Goal: Information Seeking & Learning: Learn about a topic

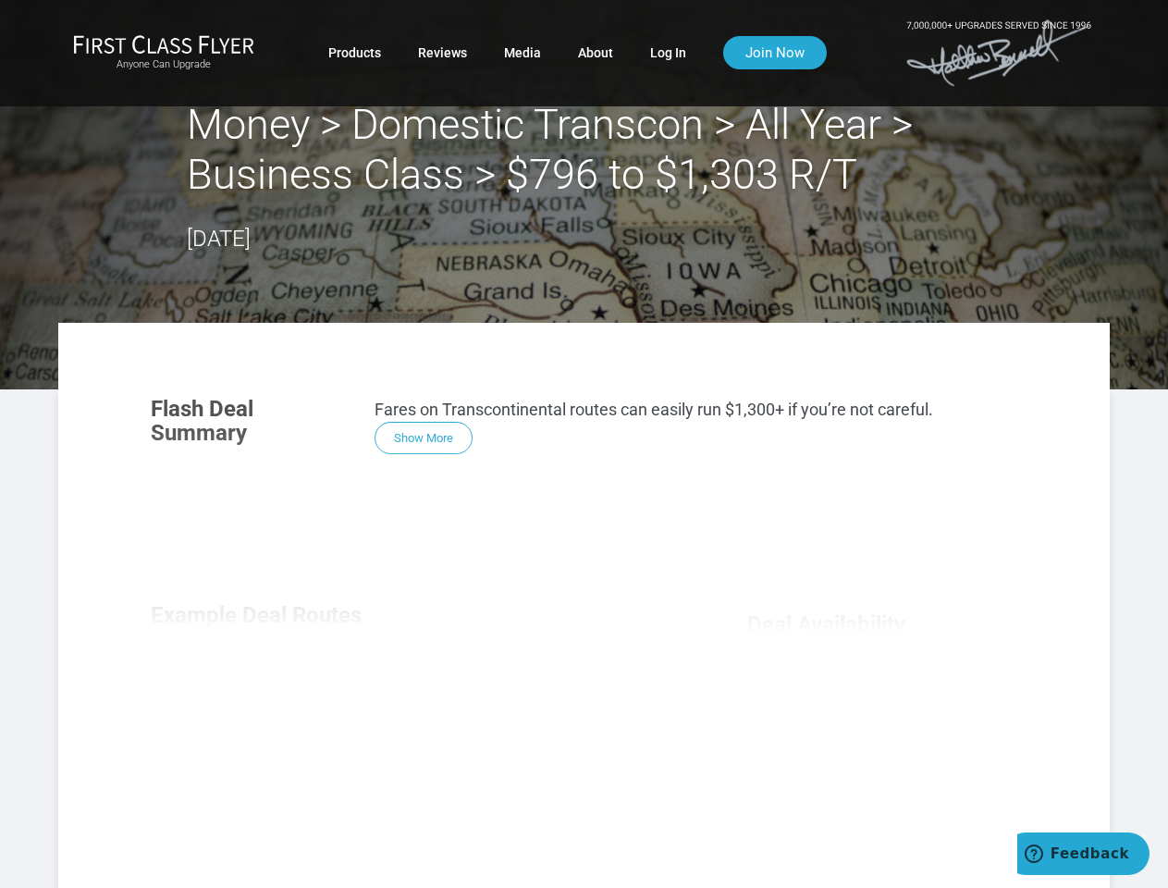
click at [583, 444] on div "Flash Deal Summary Fares on Transcontinental routes can easily run $1,300+ if y…" at bounding box center [583, 639] width 903 height 522
click at [583, 605] on div "Flash Deal Summary Fares on Transcontinental routes can easily run $1,300+ if y…" at bounding box center [583, 639] width 903 height 522
click at [423, 437] on div "Flash Deal Summary Fares on Transcontinental routes can easily run $1,300+ if y…" at bounding box center [583, 639] width 903 height 522
click at [263, 693] on div "Flash Deal Summary Fares on Transcontinental routes can easily run $1,300+ if y…" at bounding box center [583, 639] width 903 height 522
click at [414, 693] on div "Flash Deal Summary Fares on Transcontinental routes can easily run $1,300+ if y…" at bounding box center [583, 639] width 903 height 522
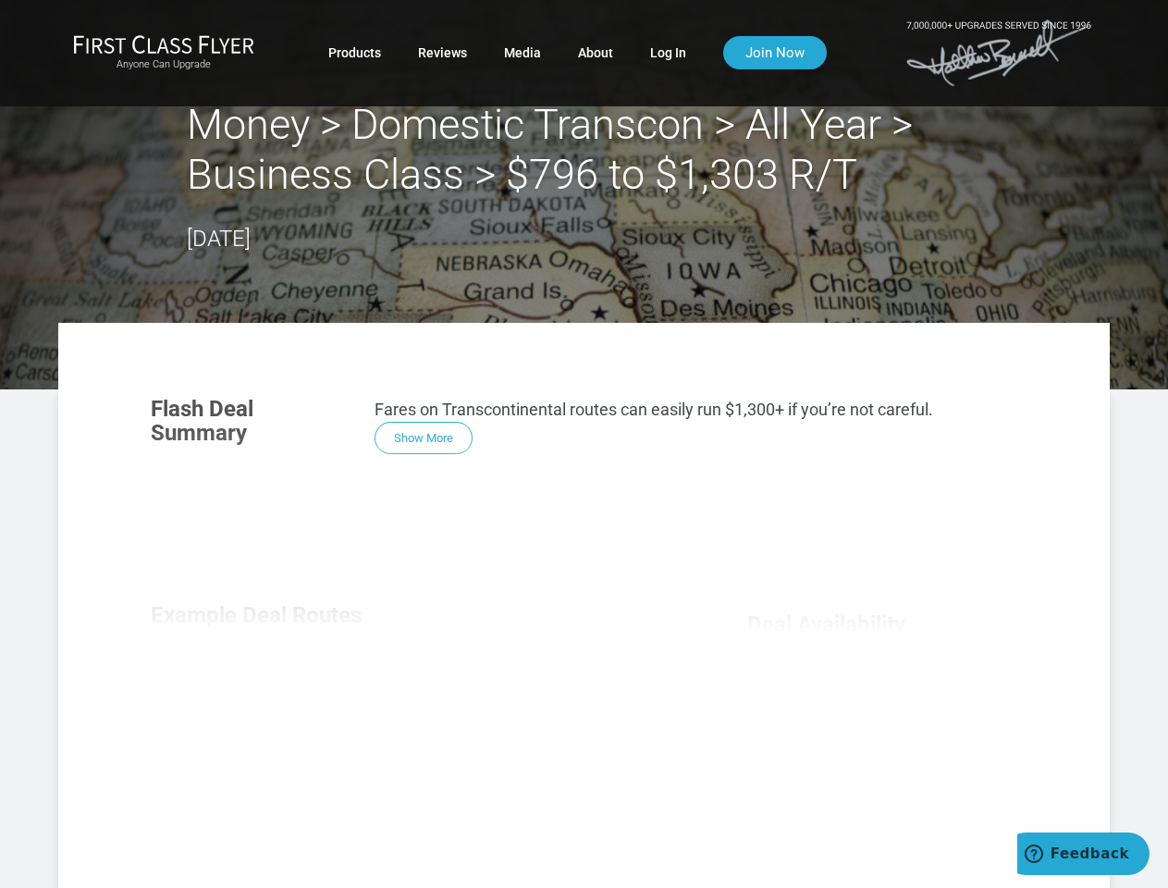
click at [566, 693] on div "Flash Deal Summary Fares on Transcontinental routes can easily run $1,300+ if y…" at bounding box center [583, 639] width 903 height 522
click at [413, 816] on div "Flash Deal Summary Fares on Transcontinental routes can easily run $1,300+ if y…" at bounding box center [583, 639] width 903 height 522
click at [414, 816] on div "Flash Deal Summary Fares on Transcontinental routes can easily run $1,300+ if y…" at bounding box center [583, 639] width 903 height 522
click at [882, 794] on div "Flash Deal Summary Fares on Transcontinental routes can easily run $1,300+ if y…" at bounding box center [583, 639] width 903 height 522
click at [1083, 853] on span "Feedback" at bounding box center [1089, 853] width 79 height 17
